Goal: Navigation & Orientation: Understand site structure

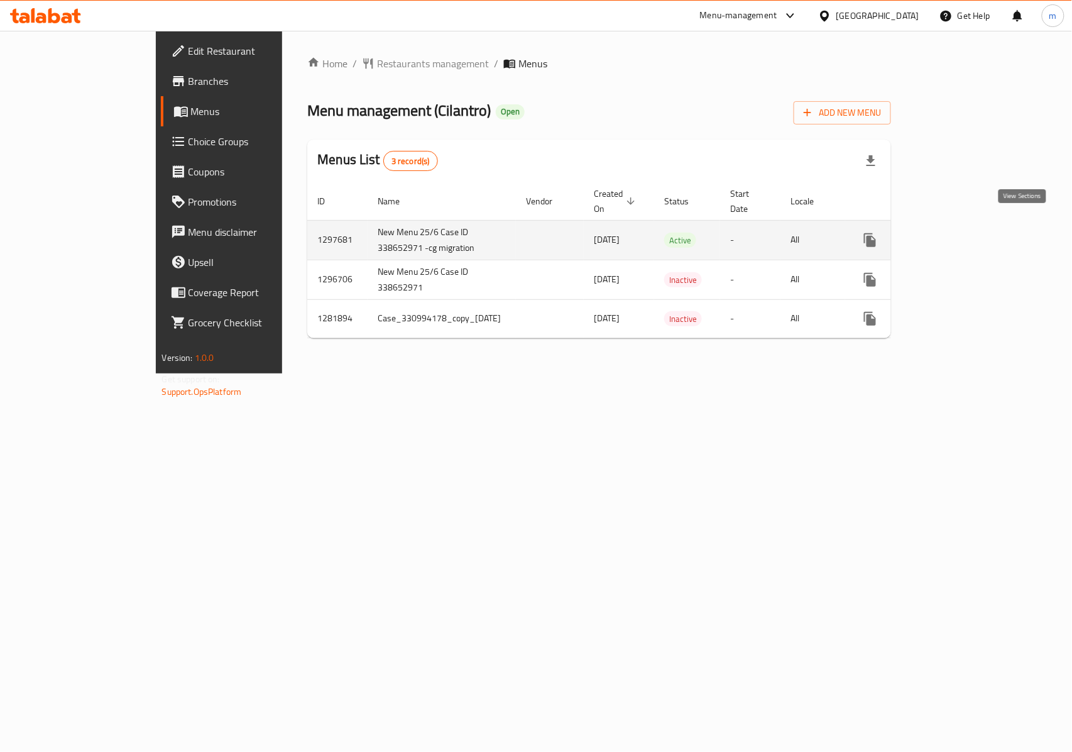
click at [967, 234] on icon "enhanced table" at bounding box center [960, 239] width 11 height 11
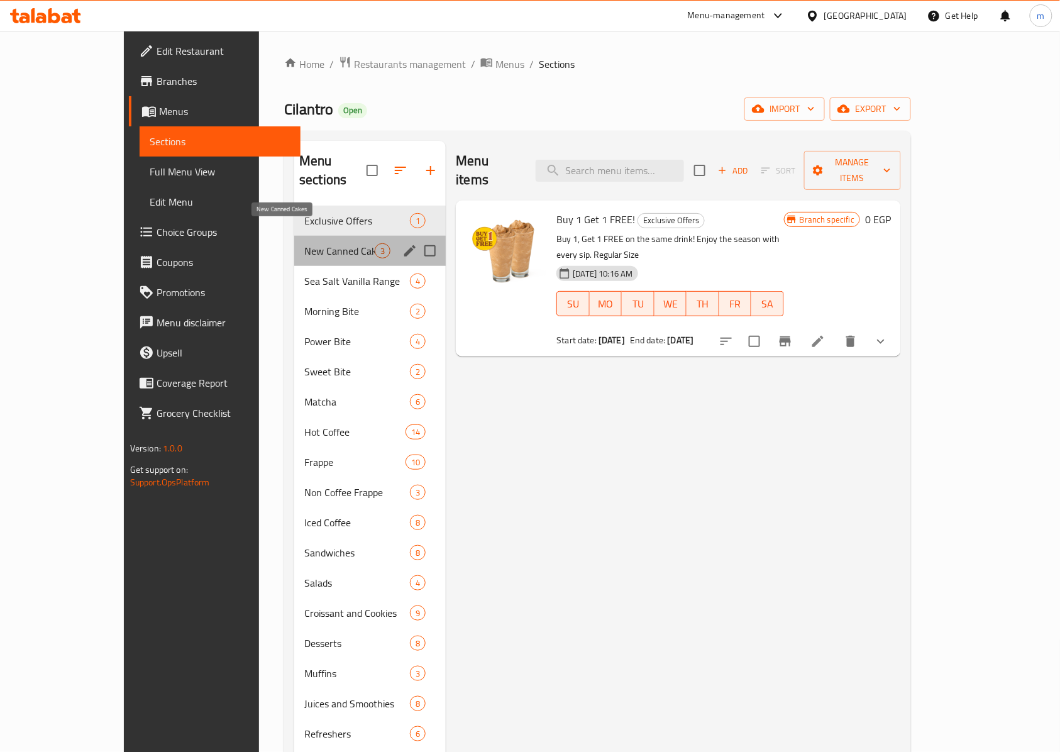
click at [304, 243] on span "New Canned Cakes" at bounding box center [339, 250] width 70 height 15
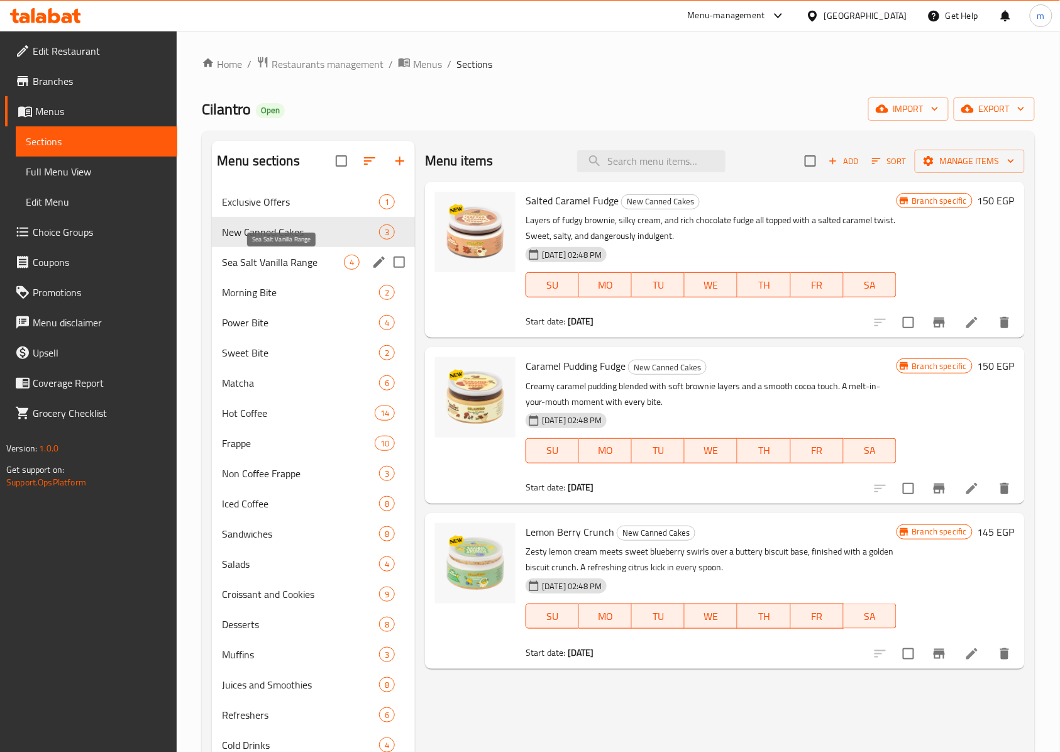
click at [264, 267] on span "Sea Salt Vanilla Range" at bounding box center [283, 262] width 122 height 15
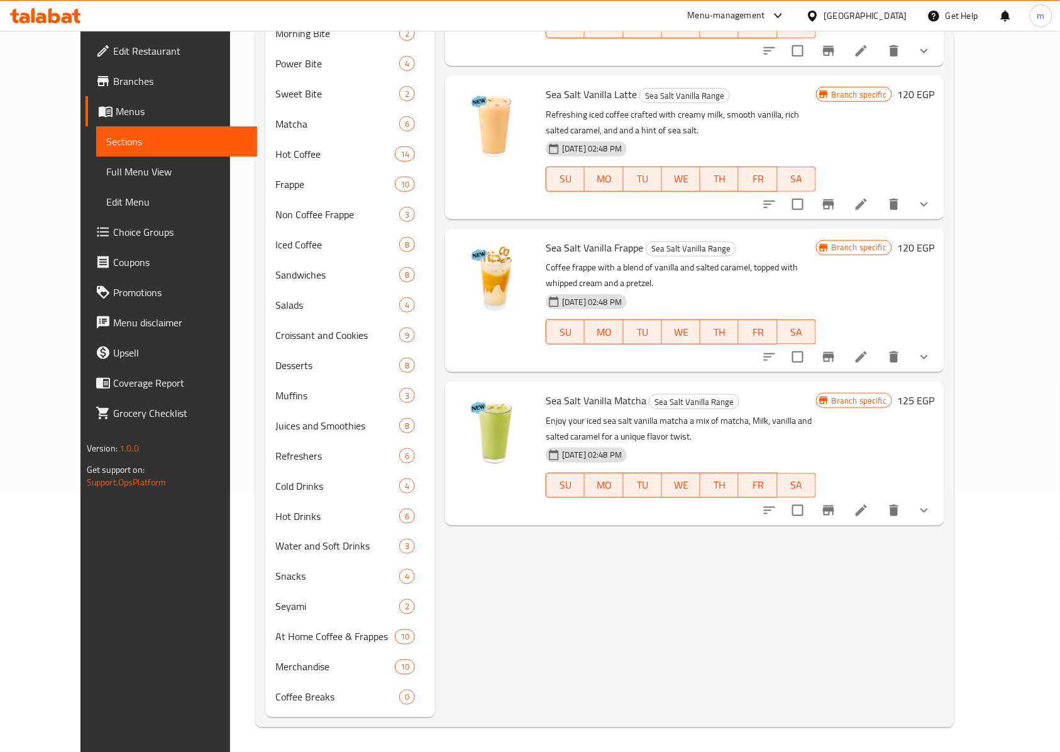
scroll to position [260, 0]
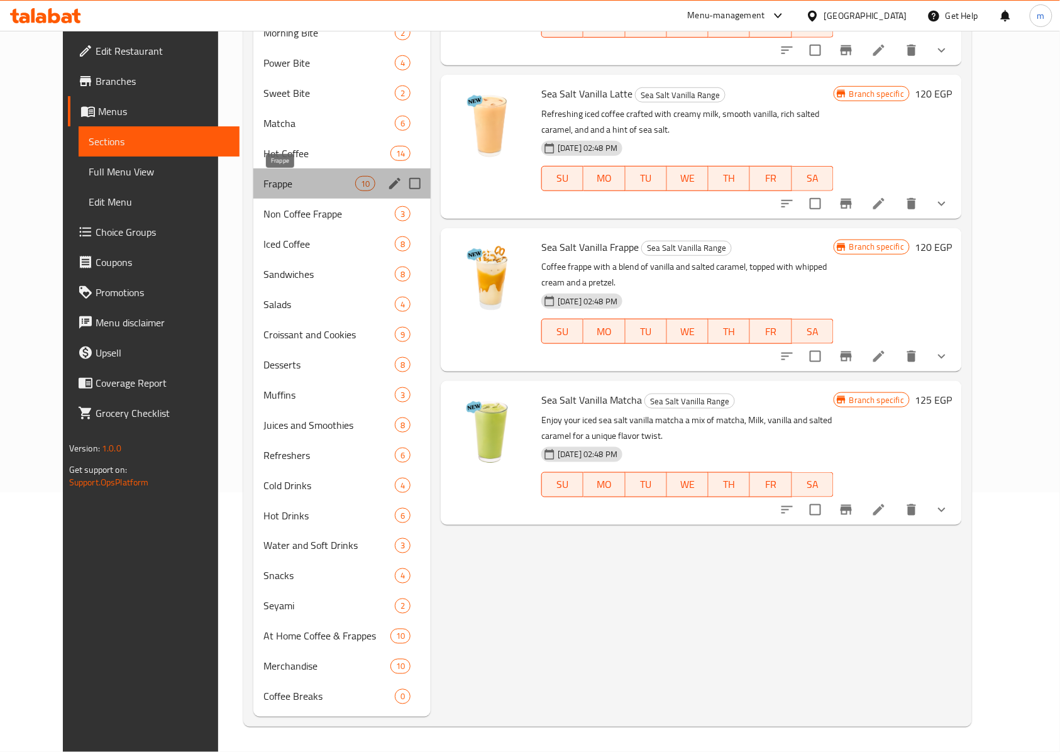
click at [263, 182] on span "Frappe" at bounding box center [308, 183] width 91 height 15
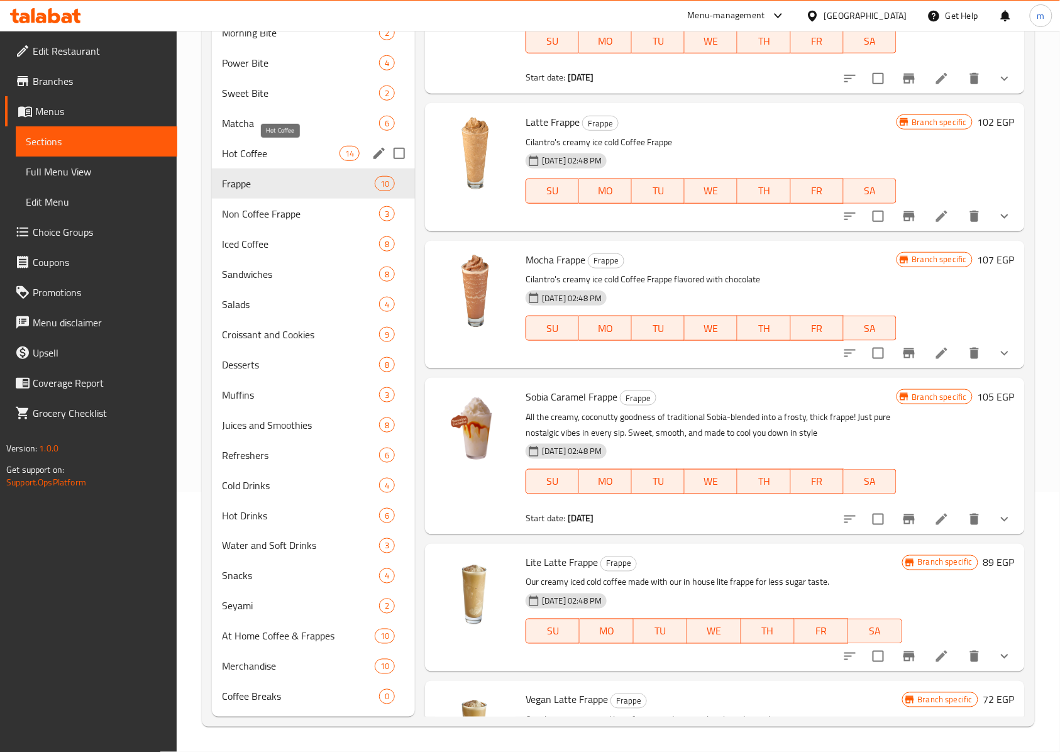
click at [250, 150] on span "Hot Coffee" at bounding box center [281, 153] width 118 height 15
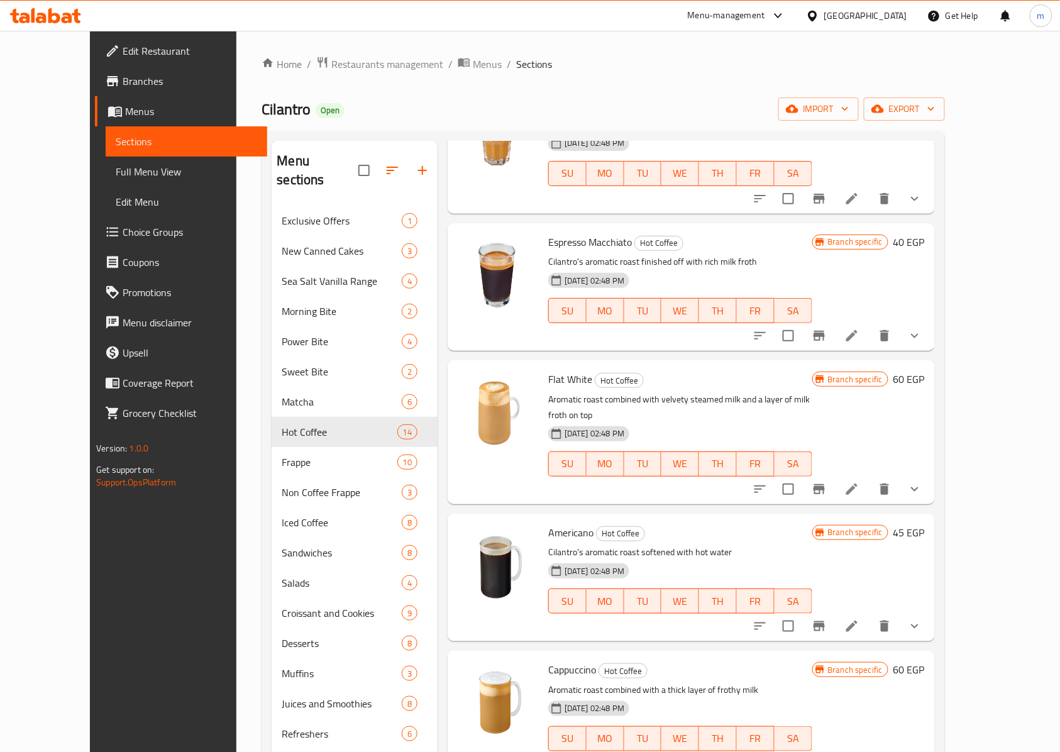
scroll to position [503, 0]
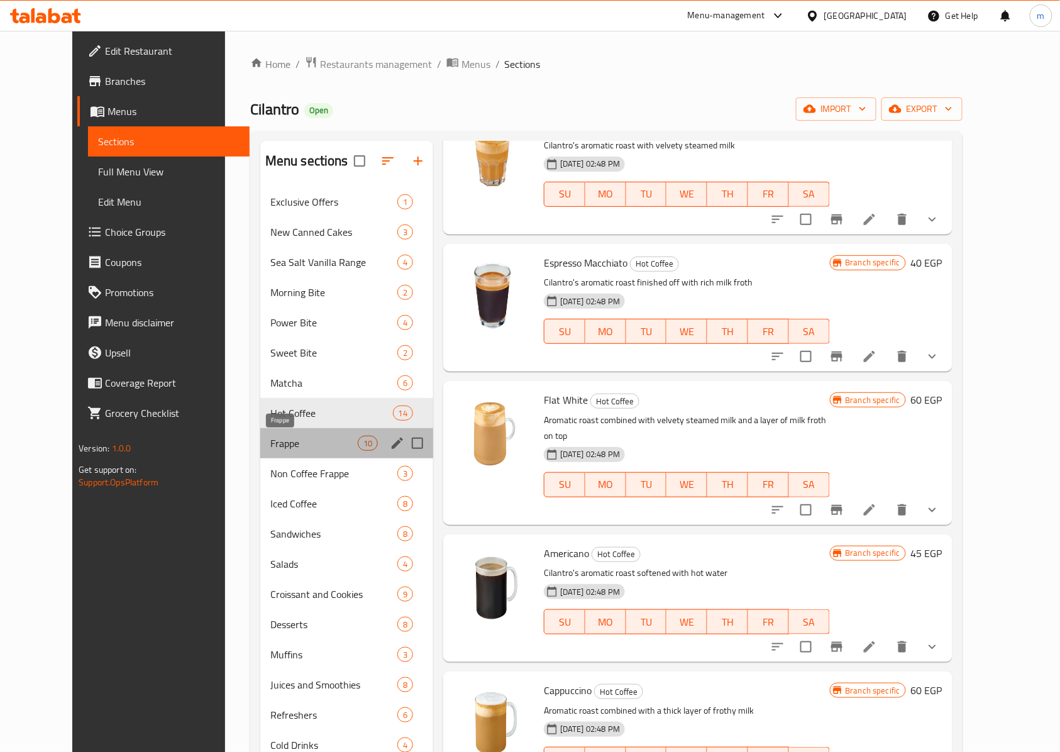
click at [270, 443] on span "Frappe" at bounding box center [313, 443] width 87 height 15
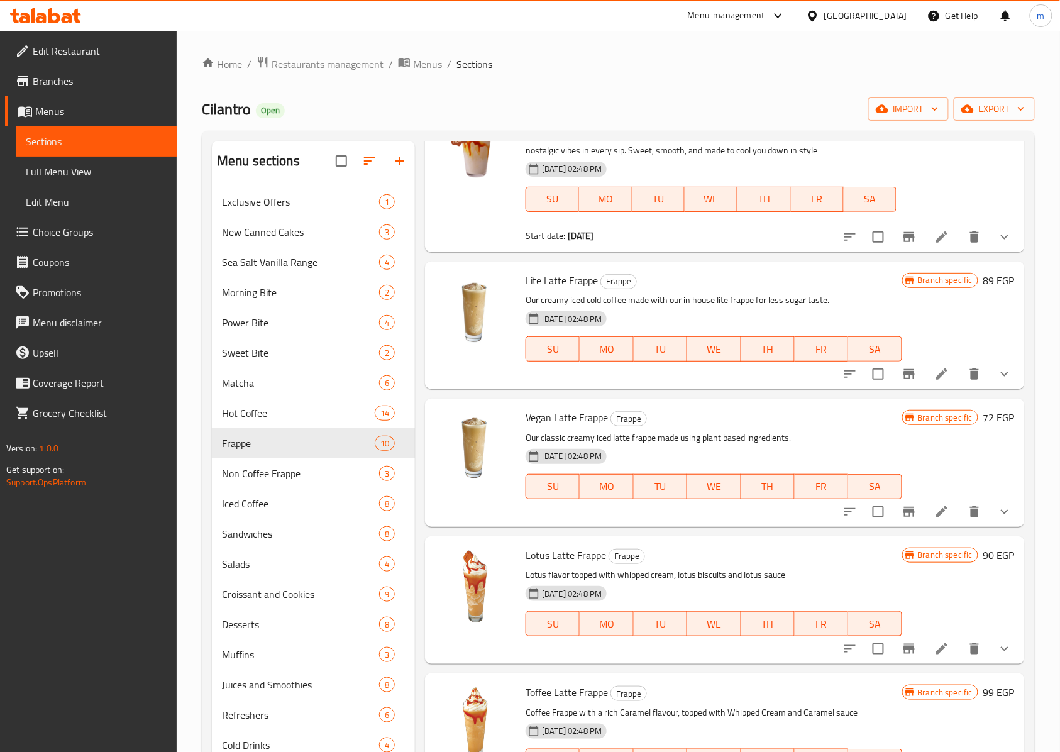
scroll to position [586, 0]
